Goal: Task Accomplishment & Management: Manage account settings

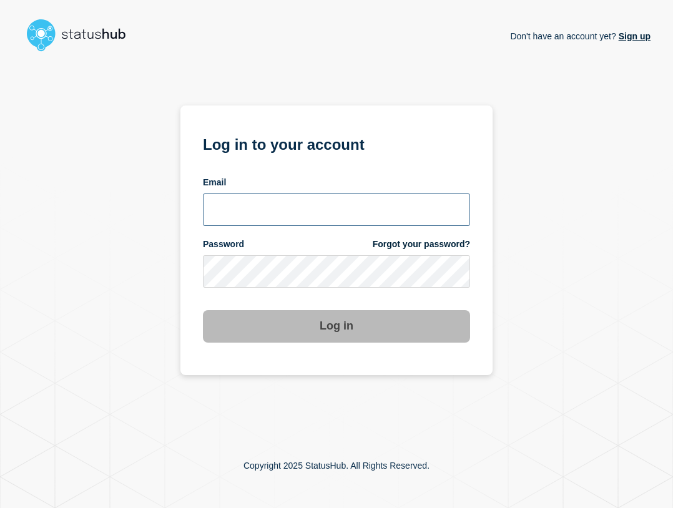
type input "[EMAIL_ADDRESS][PERSON_NAME][DOMAIN_NAME]"
drag, startPoint x: 370, startPoint y: 207, endPoint x: 375, endPoint y: 223, distance: 17.2
click at [370, 207] on input "[EMAIL_ADDRESS][PERSON_NAME][DOMAIN_NAME]" at bounding box center [336, 209] width 267 height 32
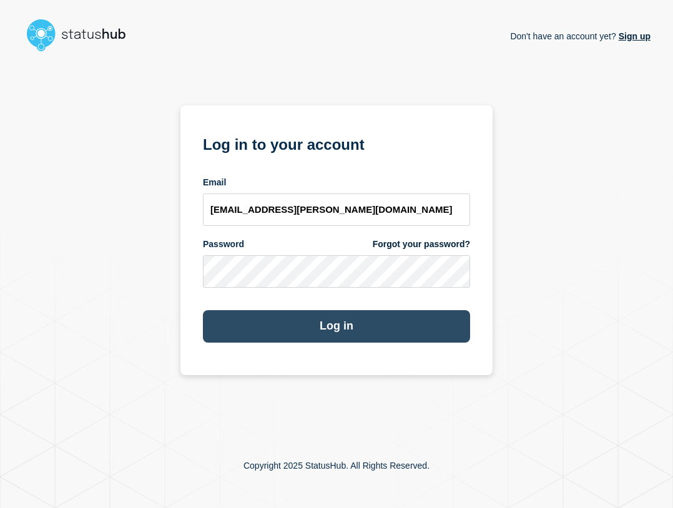
click at [398, 326] on button "Log in" at bounding box center [336, 326] width 267 height 32
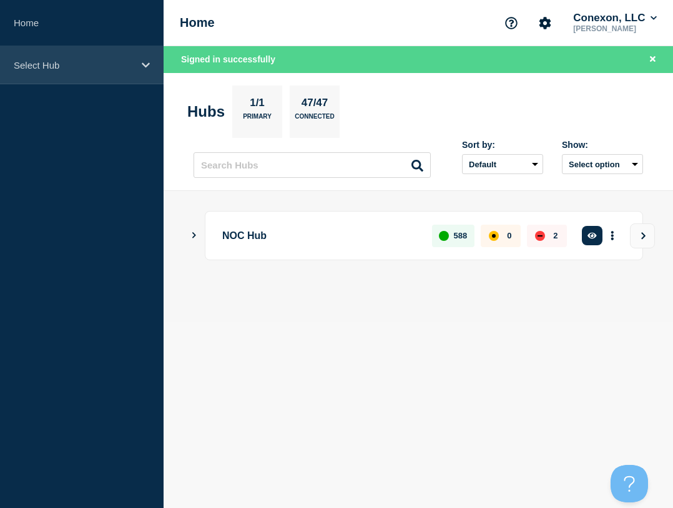
drag, startPoint x: 110, startPoint y: 75, endPoint x: 132, endPoint y: 81, distance: 22.6
click at [110, 74] on div "Select Hub" at bounding box center [82, 65] width 164 height 38
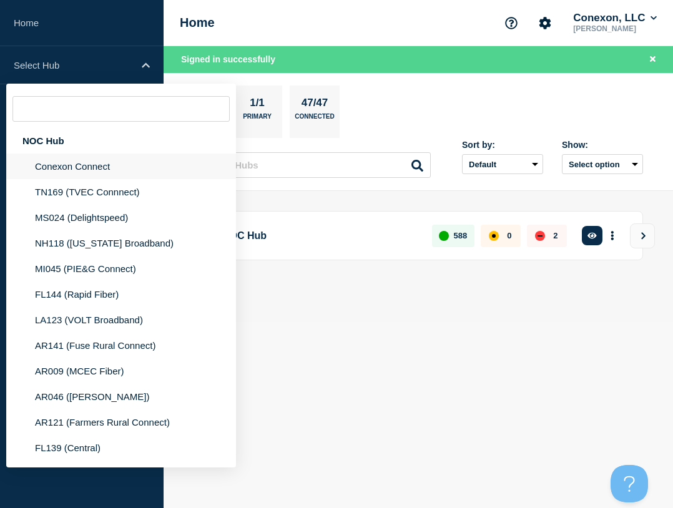
click at [99, 170] on li "Conexon Connect" at bounding box center [121, 167] width 230 height 26
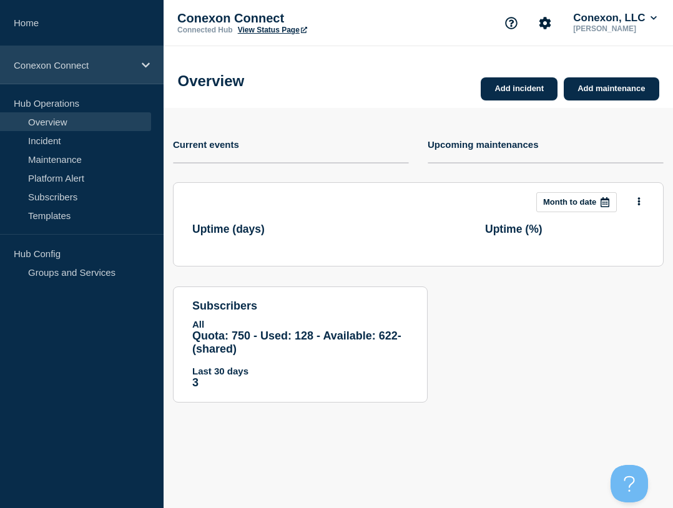
click at [61, 70] on p "Conexon Connect" at bounding box center [74, 65] width 120 height 11
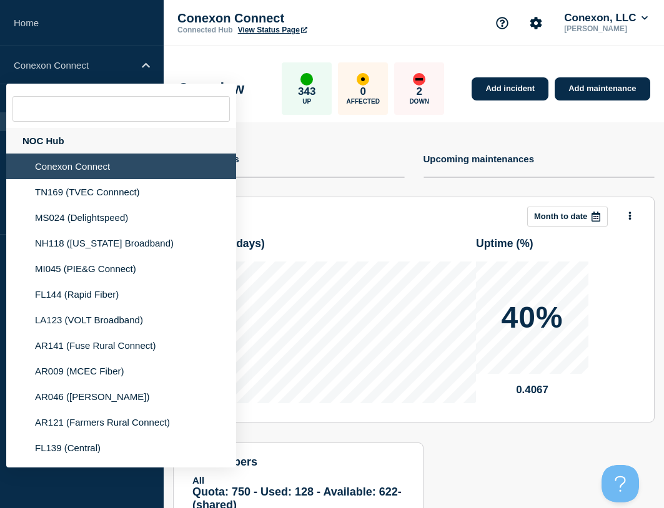
click at [50, 144] on div "NOC Hub" at bounding box center [121, 141] width 230 height 26
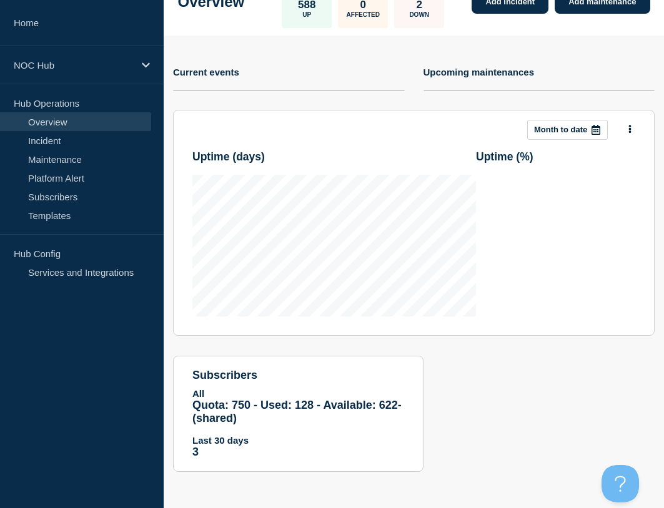
scroll to position [88, 0]
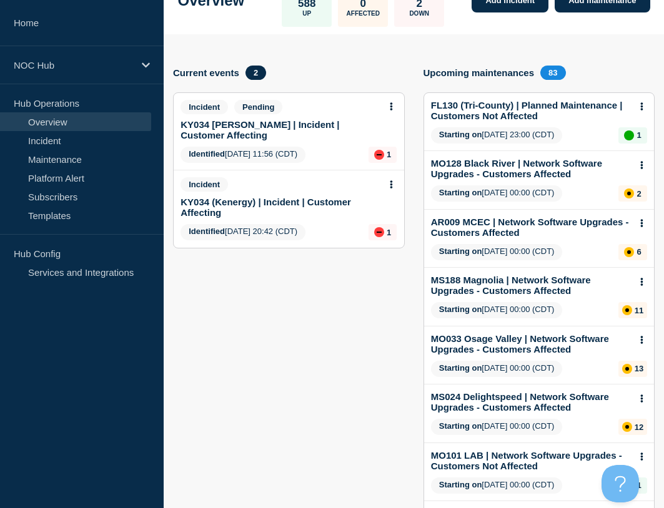
click at [265, 134] on link "KY034 [PERSON_NAME] | Incident | Customer Affecting" at bounding box center [279, 129] width 199 height 21
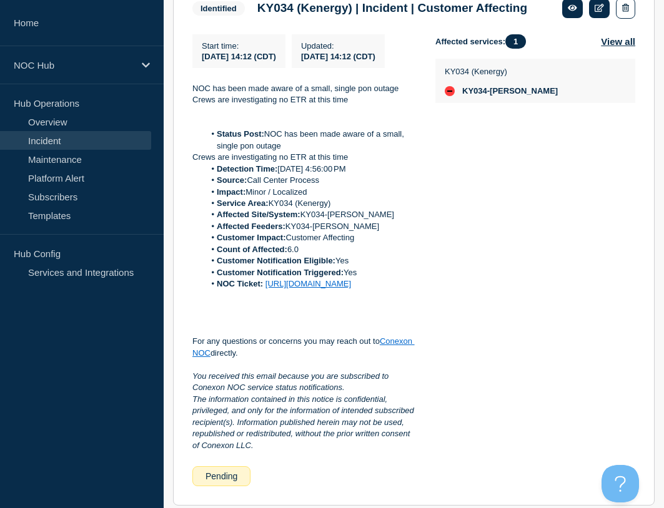
scroll to position [312, 0]
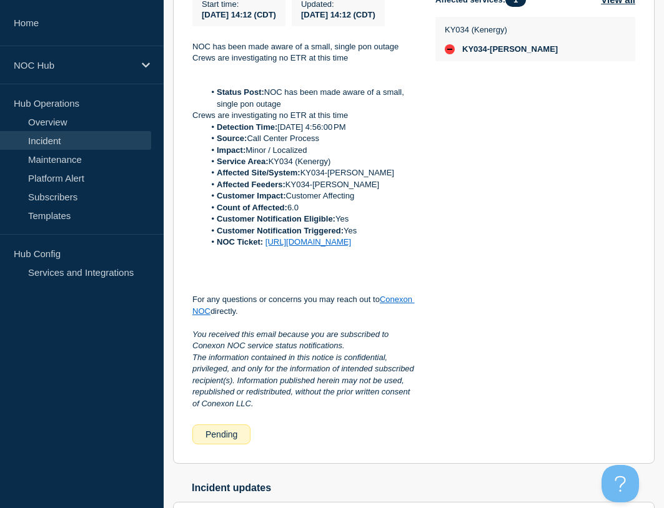
drag, startPoint x: 320, startPoint y: 295, endPoint x: 209, endPoint y: 125, distance: 203.1
click at [209, 125] on div "NOC has been made aware of a small, single pon outage Crews are investigating n…" at bounding box center [303, 225] width 223 height 369
copy div "Status Post: NOC has been made aware of a small, single pon outage Crews are in…"
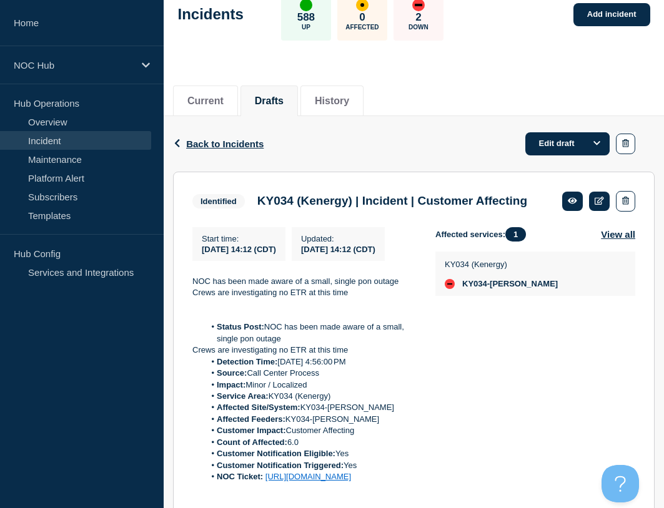
scroll to position [0, 0]
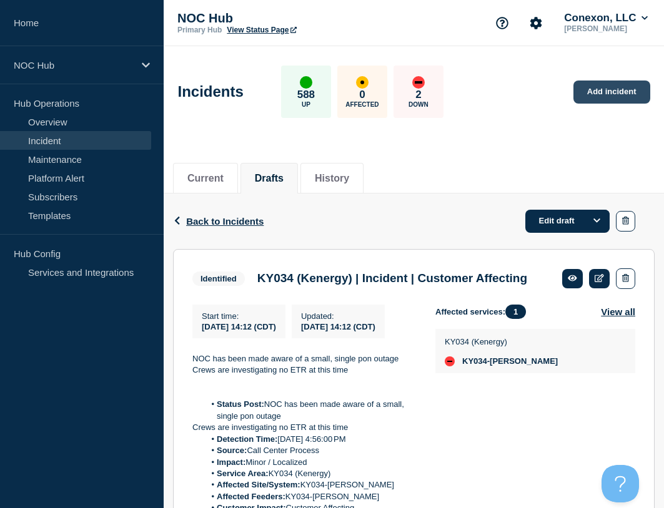
click at [591, 87] on link "Add incident" at bounding box center [611, 92] width 77 height 23
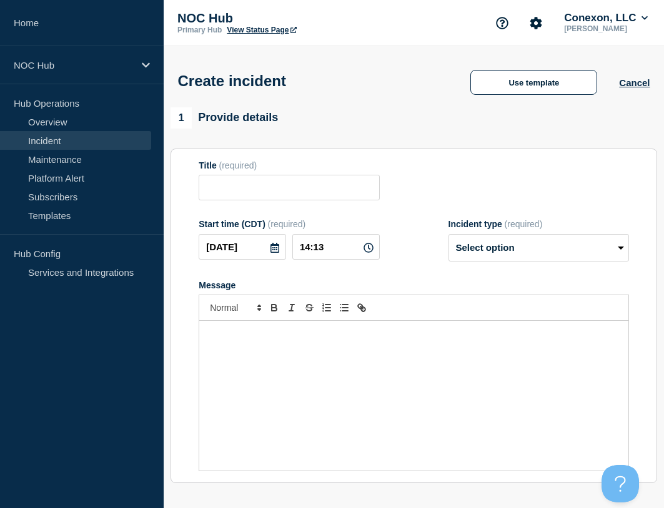
drag, startPoint x: 298, startPoint y: 114, endPoint x: 308, endPoint y: 105, distance: 13.7
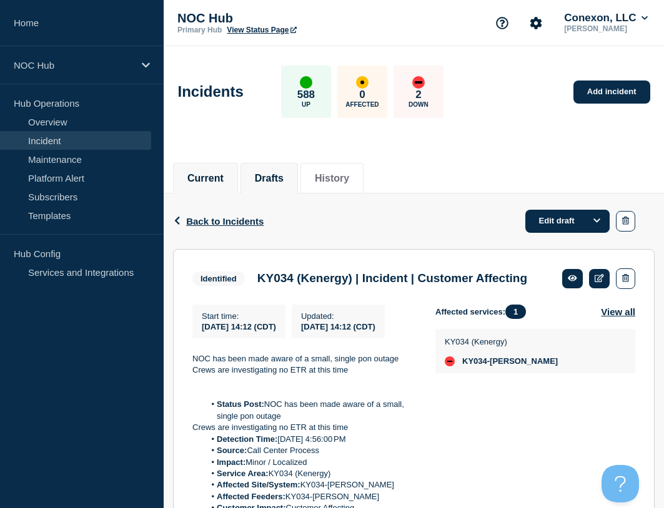
click at [207, 175] on button "Current" at bounding box center [205, 178] width 36 height 11
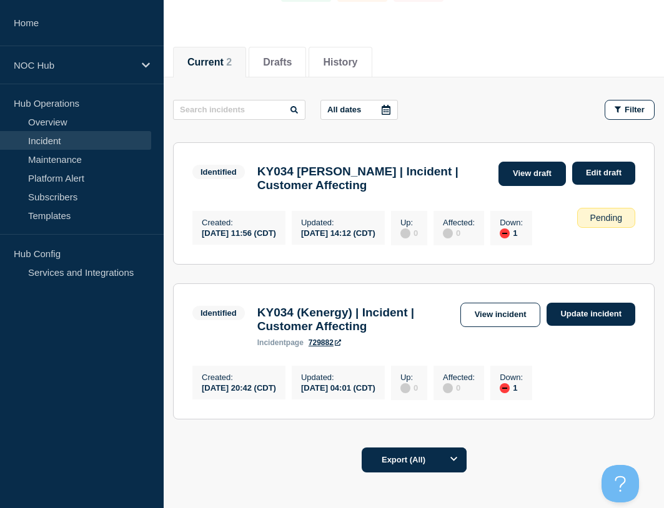
scroll to position [125, 0]
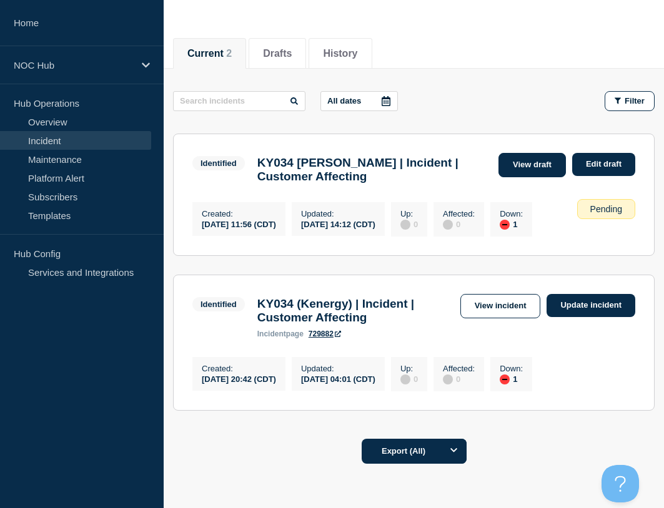
click at [524, 163] on link "View draft" at bounding box center [531, 165] width 67 height 24
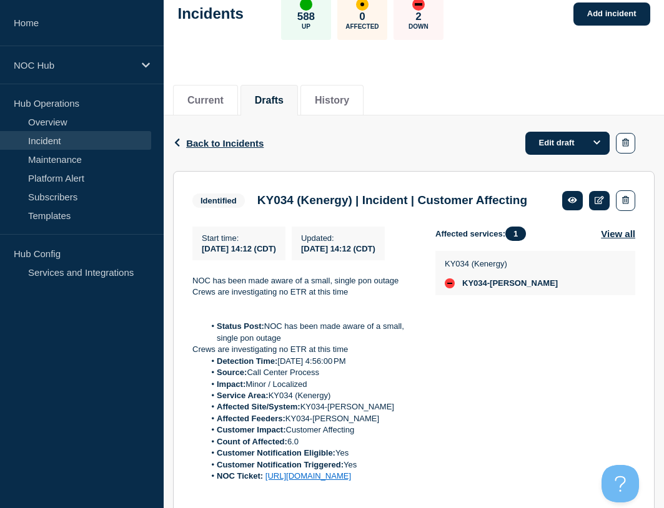
scroll to position [57, 0]
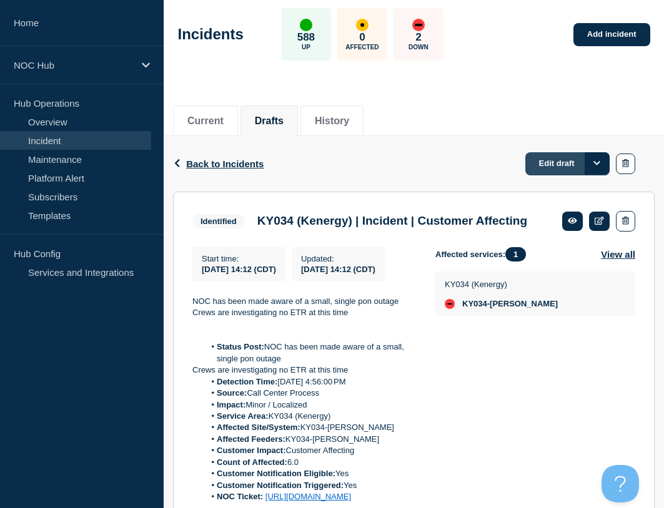
click at [559, 163] on link "Edit draft" at bounding box center [567, 163] width 84 height 23
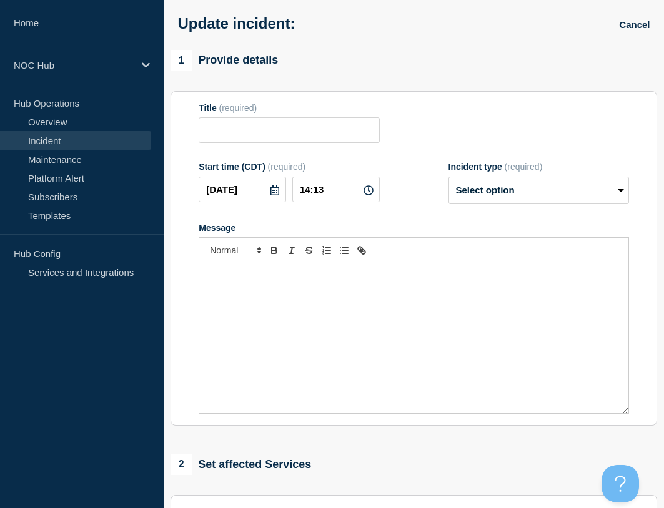
type input "KY034 (Kenergy) | Incident | Customer Affecting"
type input "14:12"
select select "identified"
radio input "false"
radio input "true"
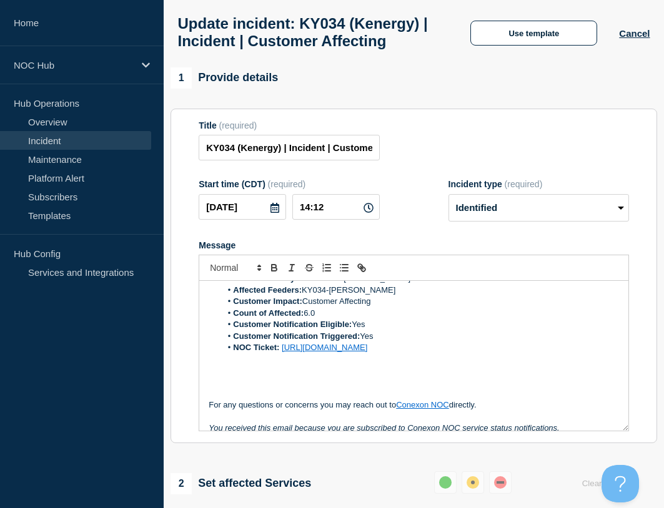
scroll to position [125, 0]
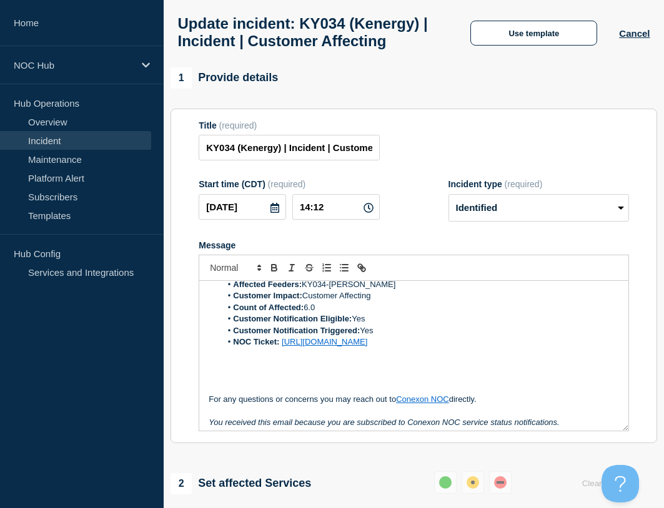
drag, startPoint x: 560, startPoint y: 375, endPoint x: 379, endPoint y: 335, distance: 185.2
click at [254, 333] on ol "Detection Time: [DATE] 4:56:00 PM Source: Call Center Process Impact: Minor / L…" at bounding box center [413, 284] width 410 height 127
drag, startPoint x: 396, startPoint y: 333, endPoint x: 409, endPoint y: 338, distance: 13.7
click at [400, 313] on li "Count of Affected: 6.0" at bounding box center [420, 307] width 398 height 11
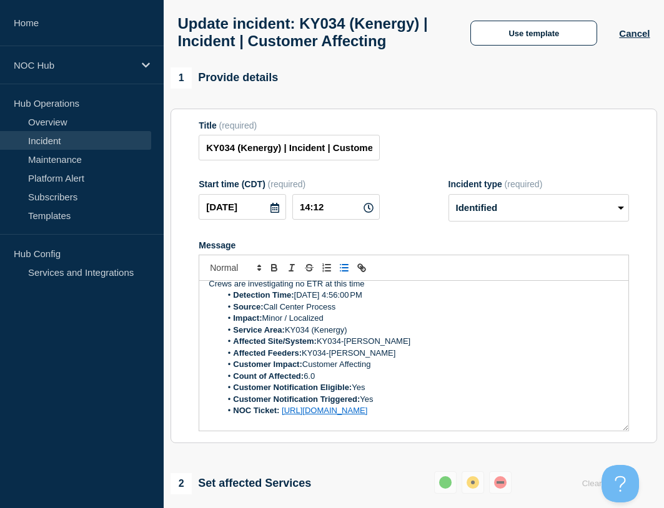
scroll to position [0, 0]
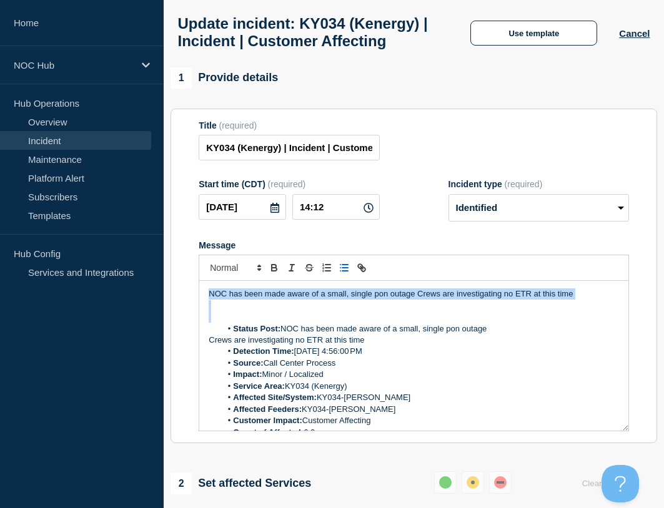
drag, startPoint x: 389, startPoint y: 339, endPoint x: 184, endPoint y: 320, distance: 206.3
click at [184, 320] on section "Title (required) KY034 (Kenergy) | Incident | Customer Affecting Start time (CD…" at bounding box center [413, 276] width 486 height 335
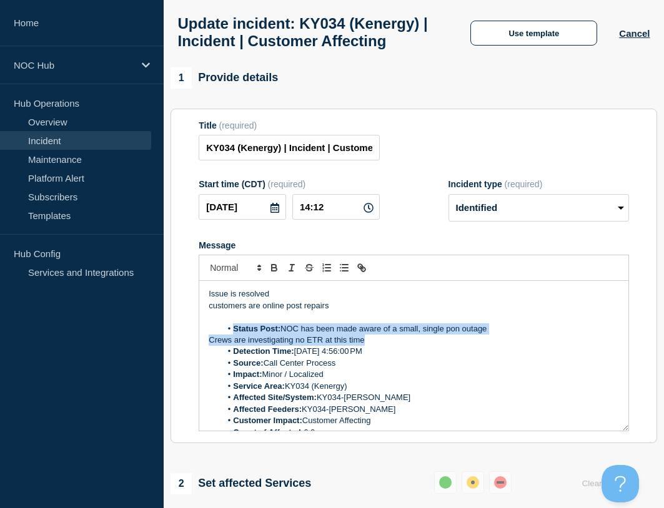
drag, startPoint x: 391, startPoint y: 364, endPoint x: 216, endPoint y: 358, distance: 175.5
click at [216, 358] on div "Issue is resolved customers are online post repairs Status Post: NOC has been m…" at bounding box center [413, 356] width 429 height 150
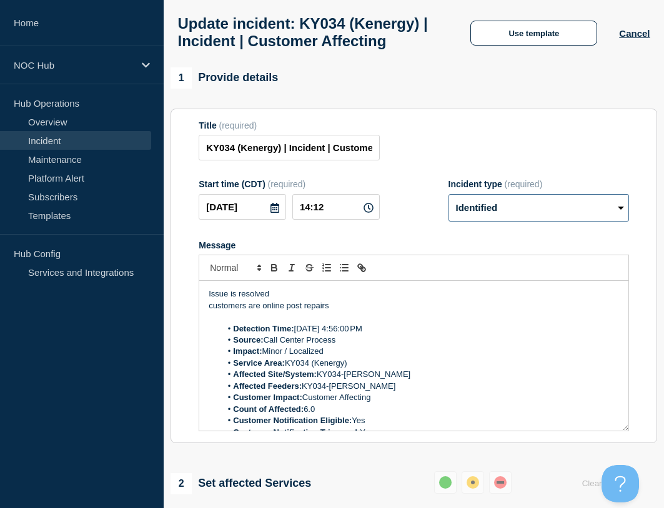
click at [510, 222] on select "Select option Investigating Identified Monitoring Resolved" at bounding box center [538, 207] width 180 height 27
select select "resolved"
click at [448, 220] on select "Select option Investigating Identified Monitoring Resolved" at bounding box center [538, 207] width 180 height 27
click at [424, 161] on div "Title (required) KY034 (Kenergy) | Incident | Customer Affecting" at bounding box center [413, 140] width 430 height 41
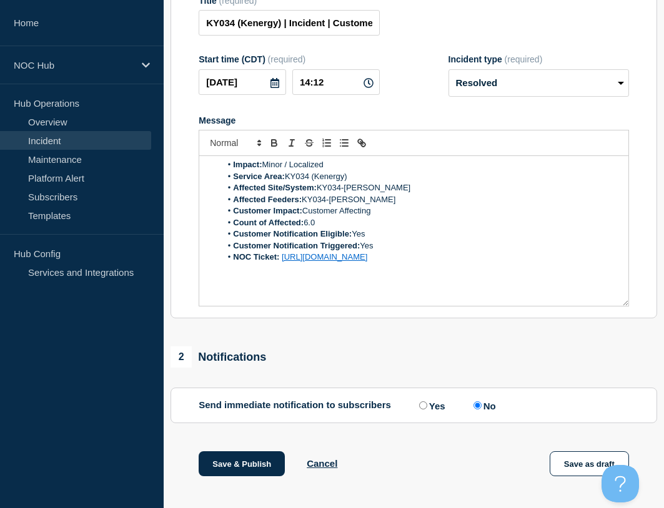
scroll to position [142, 0]
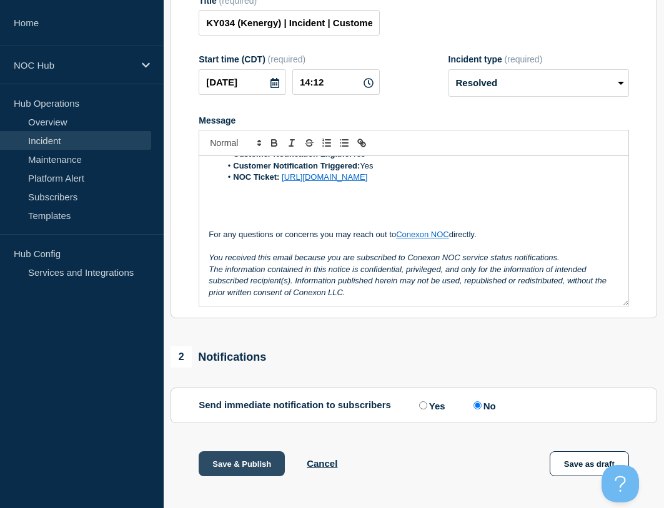
click at [252, 476] on button "Save & Publish" at bounding box center [241, 463] width 86 height 25
